Goal: Use online tool/utility: Utilize a website feature to perform a specific function

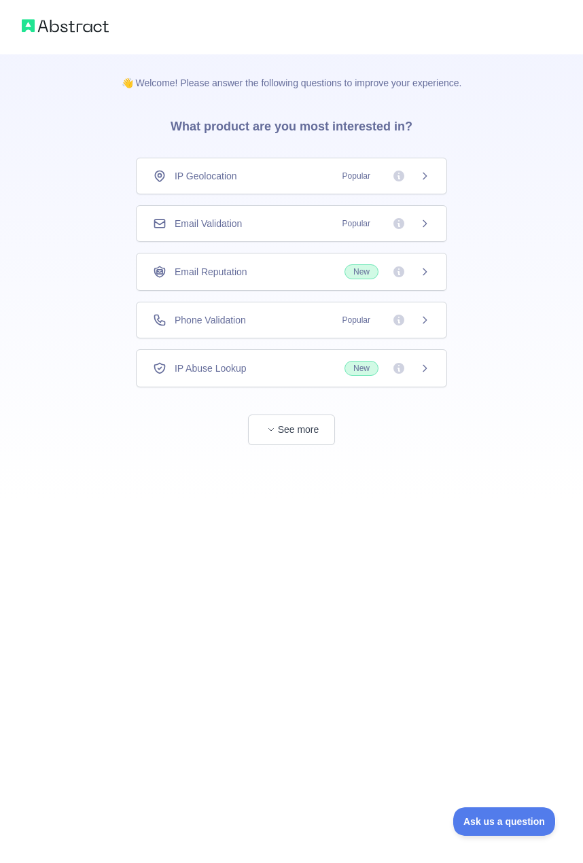
click at [294, 224] on div "Email Validation Popular" at bounding box center [291, 224] width 277 height 14
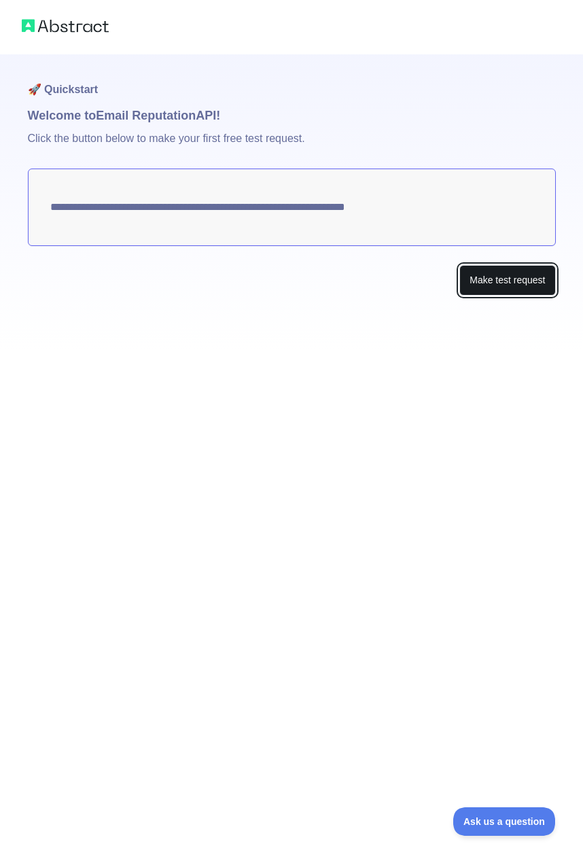
click at [511, 287] on button "Make test request" at bounding box center [508, 280] width 96 height 31
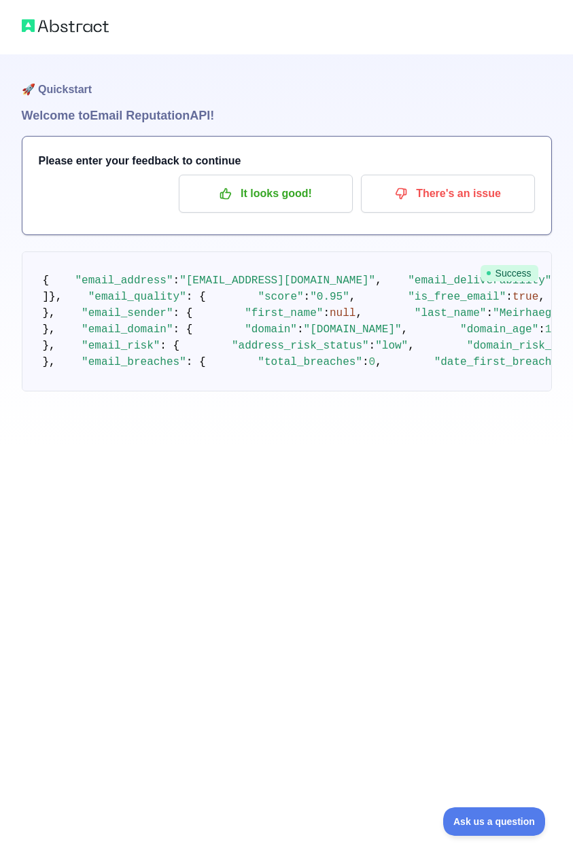
click at [73, 16] on img at bounding box center [65, 25] width 87 height 19
click at [74, 32] on img at bounding box center [65, 25] width 87 height 19
click at [17, 21] on div at bounding box center [286, 27] width 573 height 54
click at [25, 24] on img at bounding box center [65, 25] width 87 height 19
click at [291, 196] on p "It looks good!" at bounding box center [266, 193] width 154 height 23
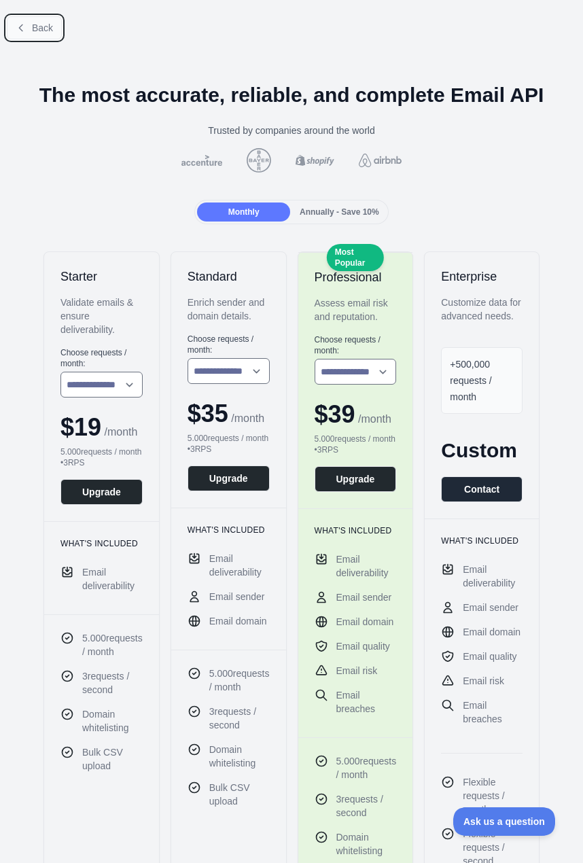
click at [39, 33] on span "Back" at bounding box center [42, 27] width 21 height 11
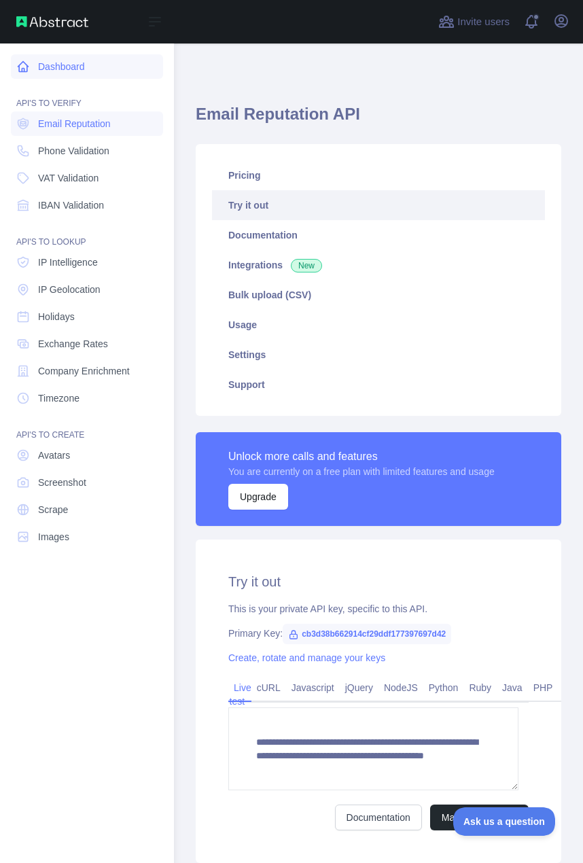
click at [51, 64] on link "Dashboard" at bounding box center [87, 66] width 152 height 24
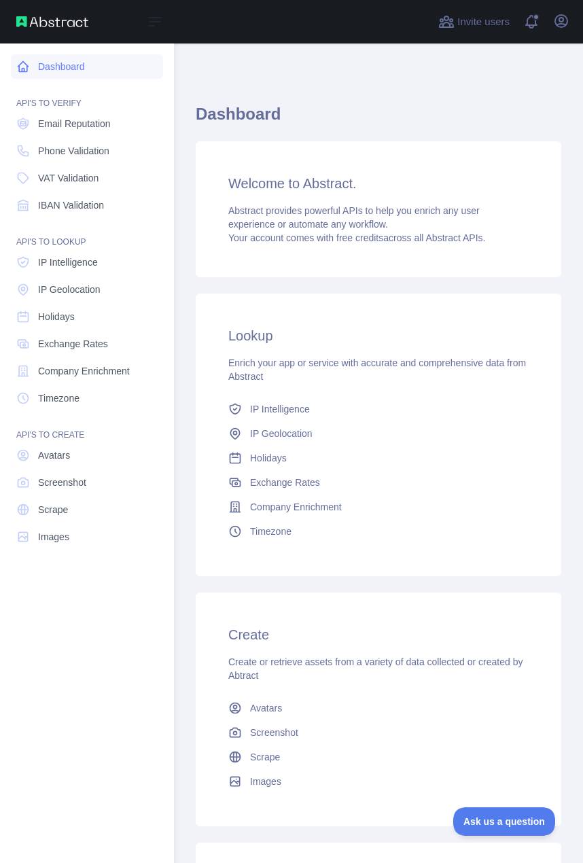
click at [65, 64] on link "Dashboard" at bounding box center [87, 66] width 152 height 24
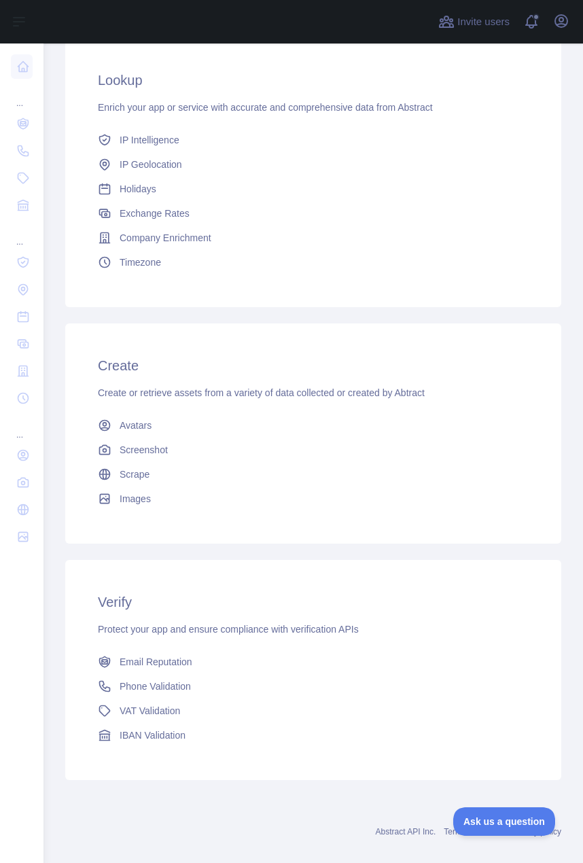
scroll to position [260, 0]
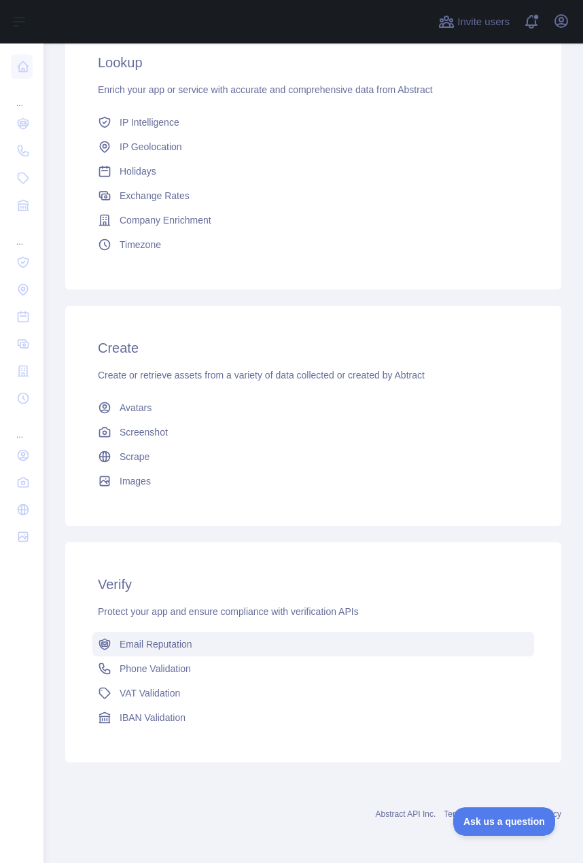
click at [187, 650] on span "Email Reputation" at bounding box center [156, 645] width 73 height 14
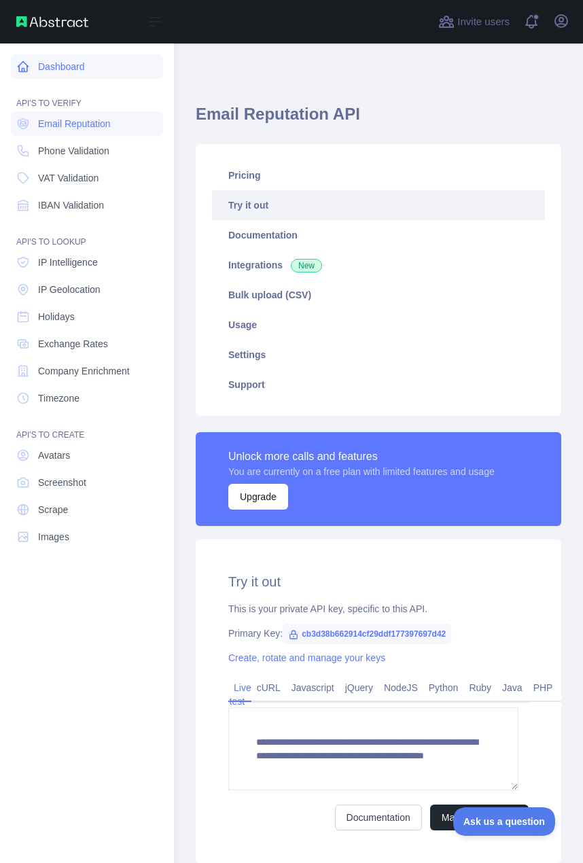
click at [86, 66] on link "Dashboard" at bounding box center [87, 66] width 152 height 24
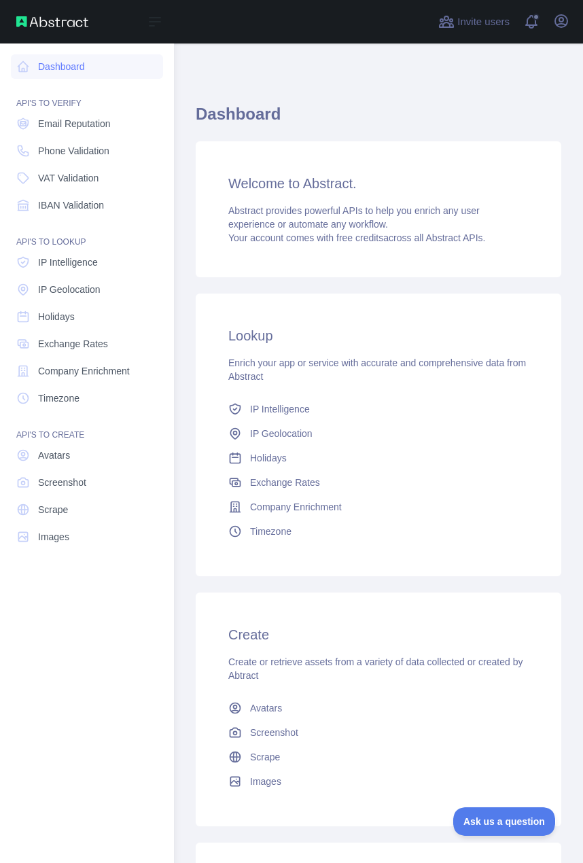
click at [80, 82] on div "API'S TO VERIFY" at bounding box center [87, 95] width 152 height 27
click at [31, 69] on link "Dashboard" at bounding box center [87, 66] width 152 height 24
click at [33, 24] on img at bounding box center [52, 21] width 72 height 11
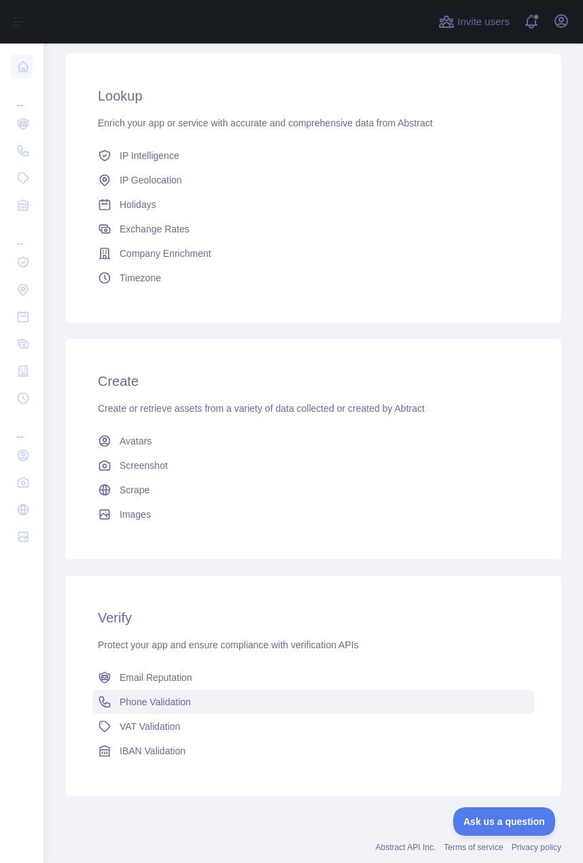
scroll to position [238, 0]
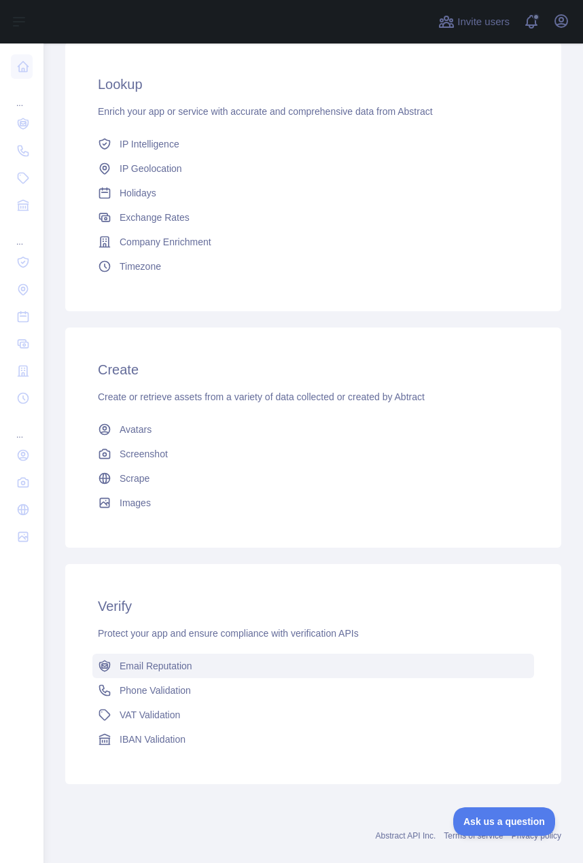
click at [226, 671] on link "Email Reputation" at bounding box center [313, 666] width 442 height 24
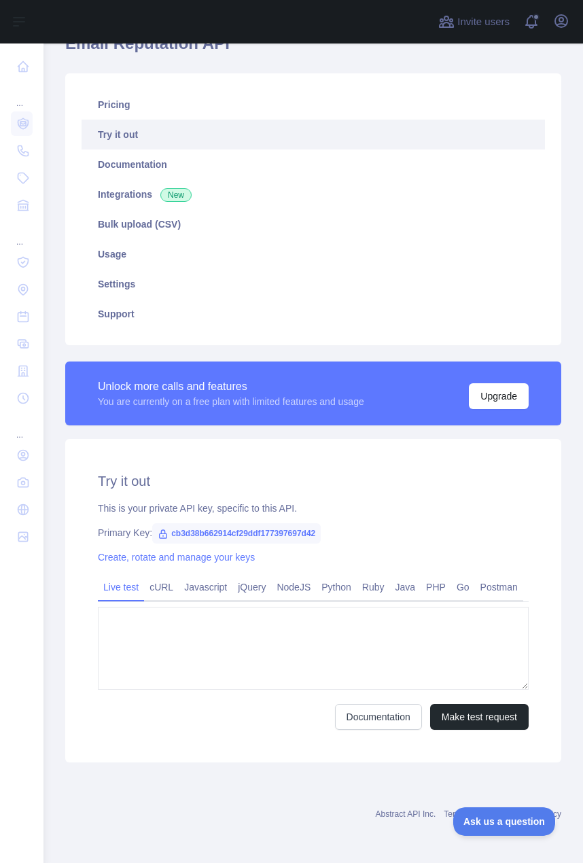
type textarea "**********"
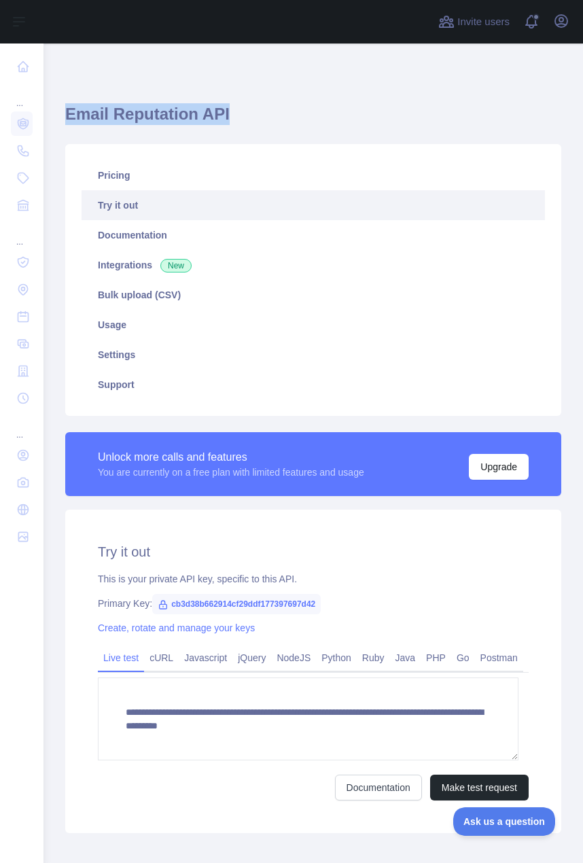
drag, startPoint x: 225, startPoint y: 113, endPoint x: 65, endPoint y: 126, distance: 160.3
click at [65, 126] on h1 "Email Reputation API" at bounding box center [313, 119] width 496 height 33
copy h1 "Email Reputation API"
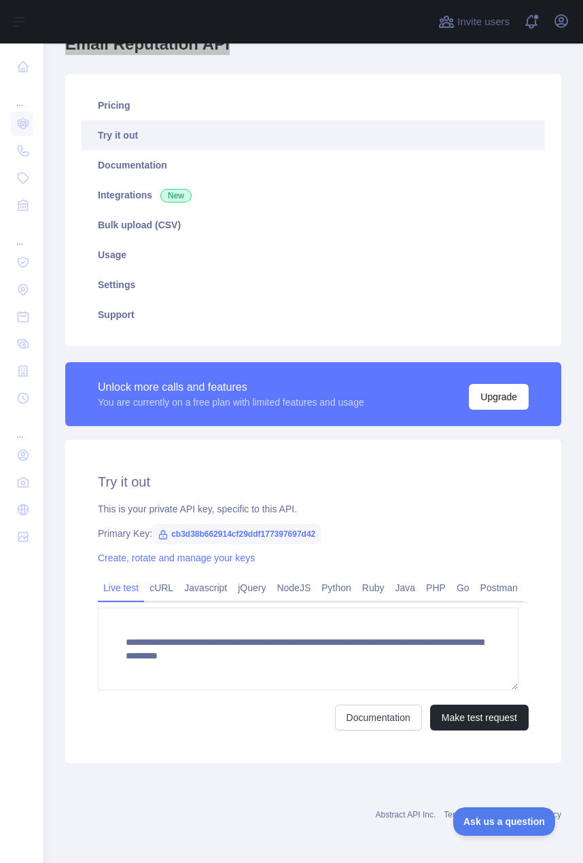
scroll to position [71, 0]
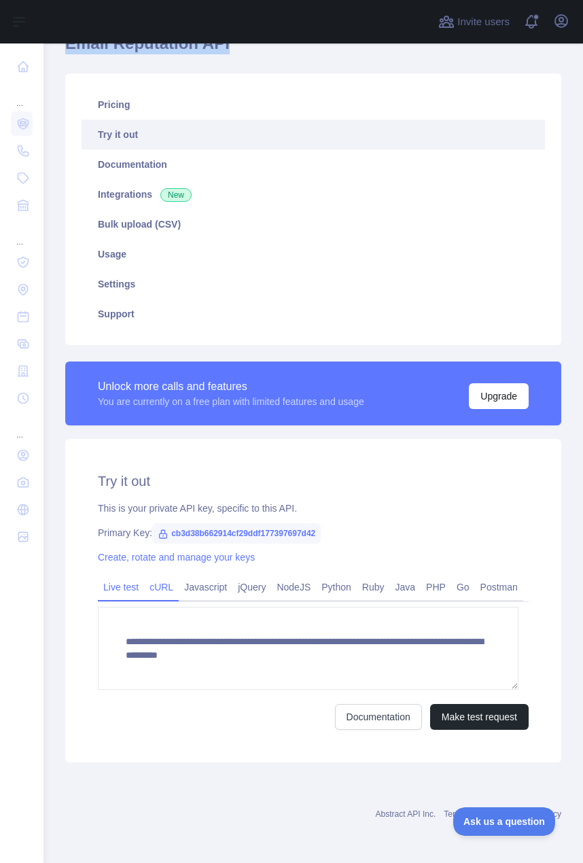
click at [167, 592] on link "cURL" at bounding box center [161, 588] width 35 height 22
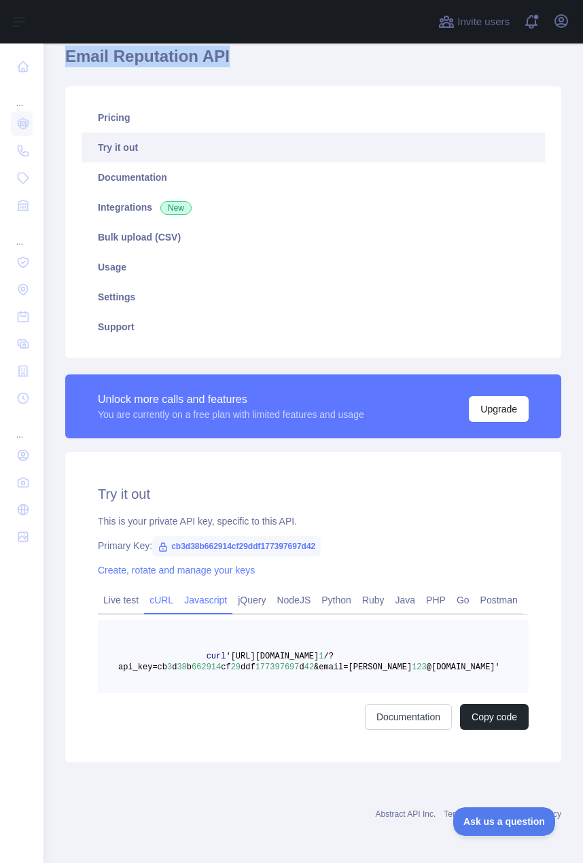
scroll to position [58, 0]
click at [98, 606] on link "Live test" at bounding box center [121, 600] width 46 height 22
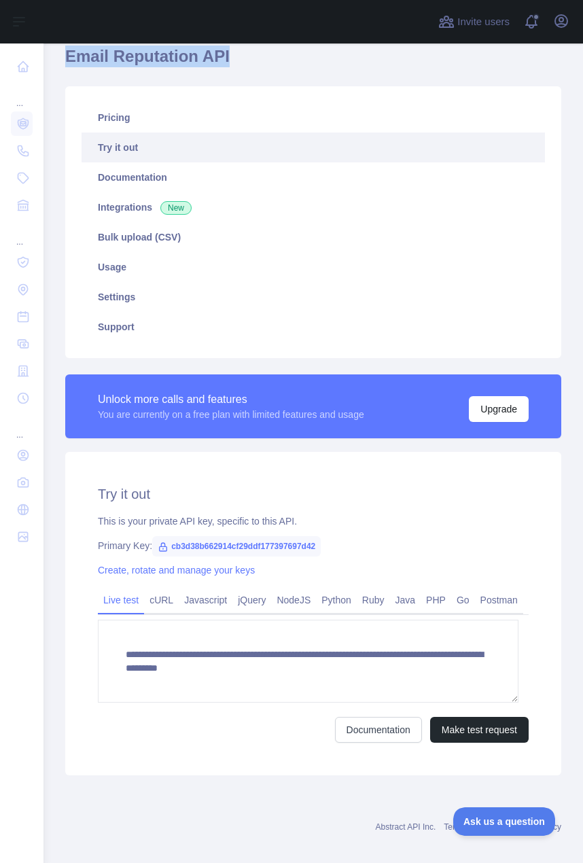
click at [129, 603] on link "Live test" at bounding box center [121, 600] width 46 height 22
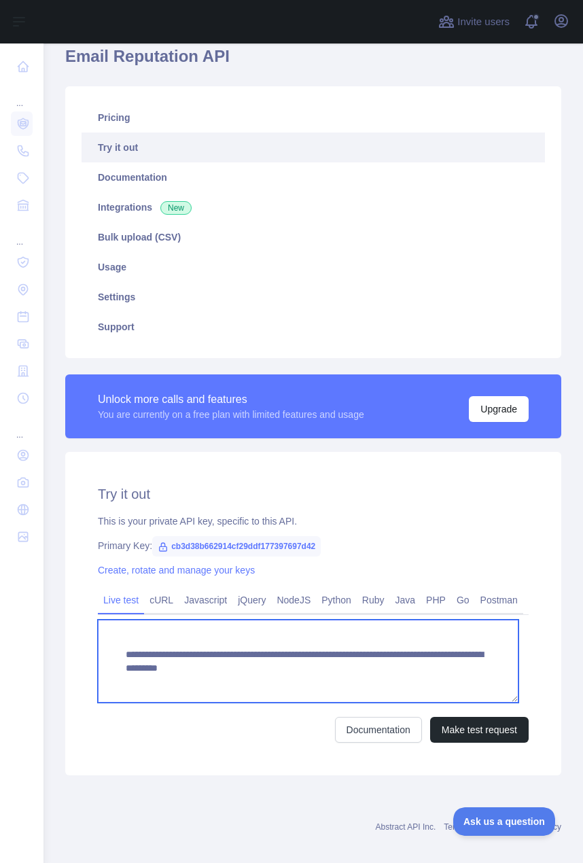
drag, startPoint x: 485, startPoint y: 672, endPoint x: 101, endPoint y: 639, distance: 386.3
click at [101, 639] on textarea "**********" at bounding box center [308, 661] width 421 height 83
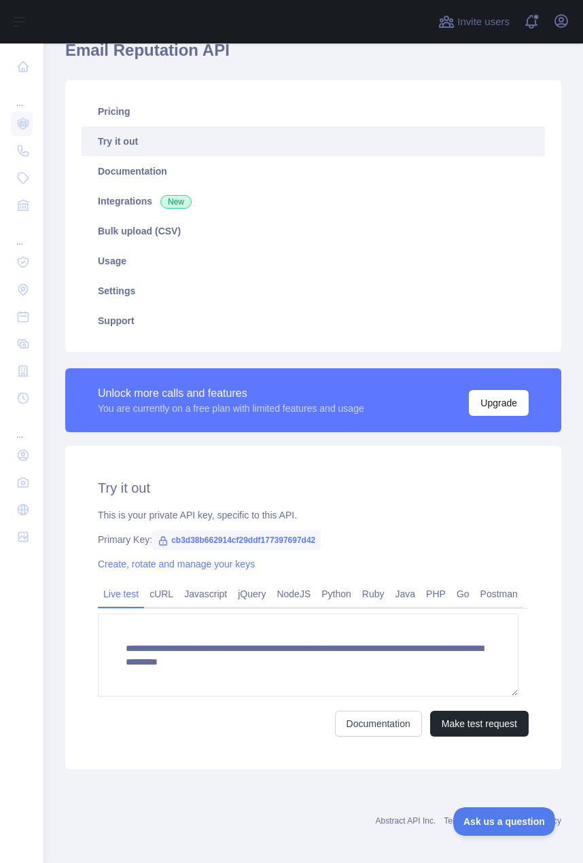
scroll to position [71, 0]
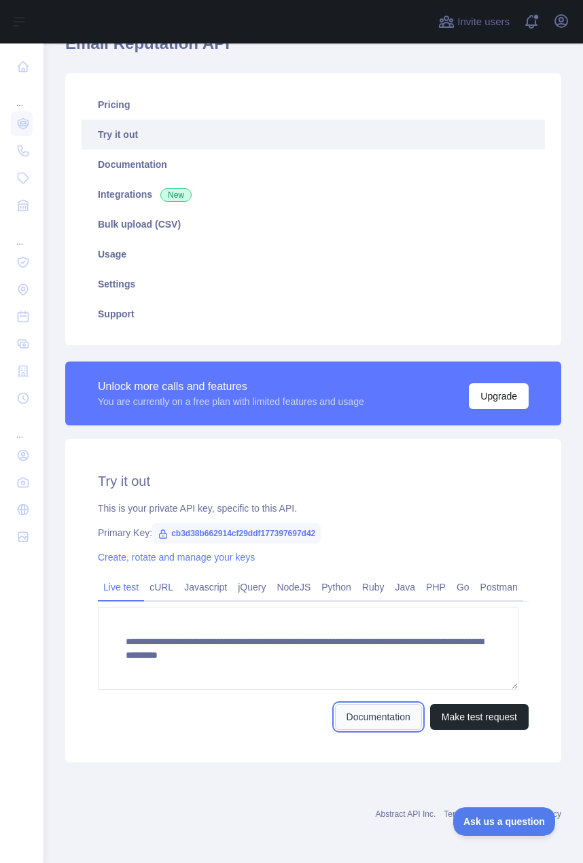
click at [361, 718] on link "Documentation" at bounding box center [378, 717] width 87 height 26
